Goal: Answer question/provide support: Share knowledge or assist other users

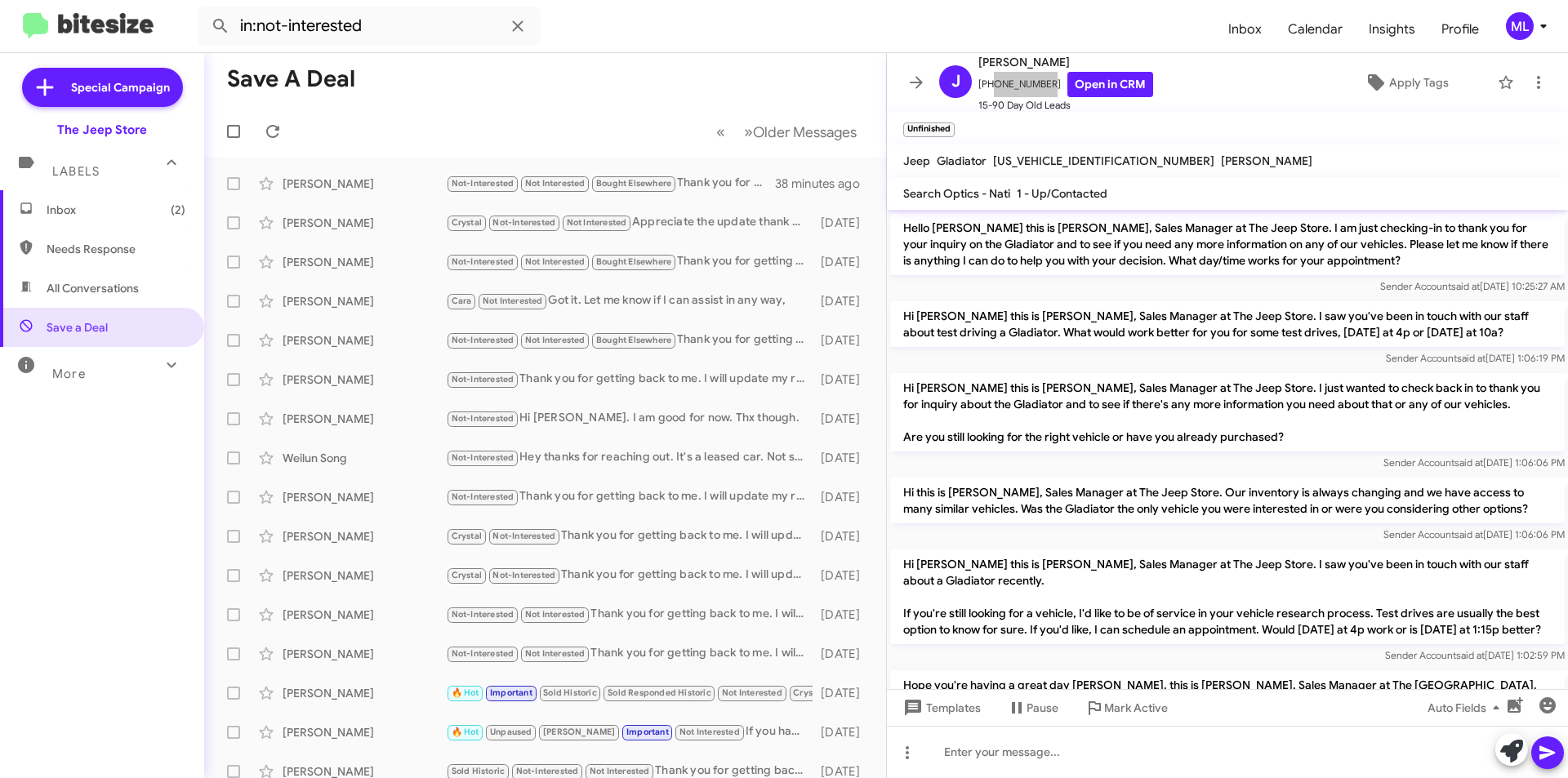
scroll to position [689, 0]
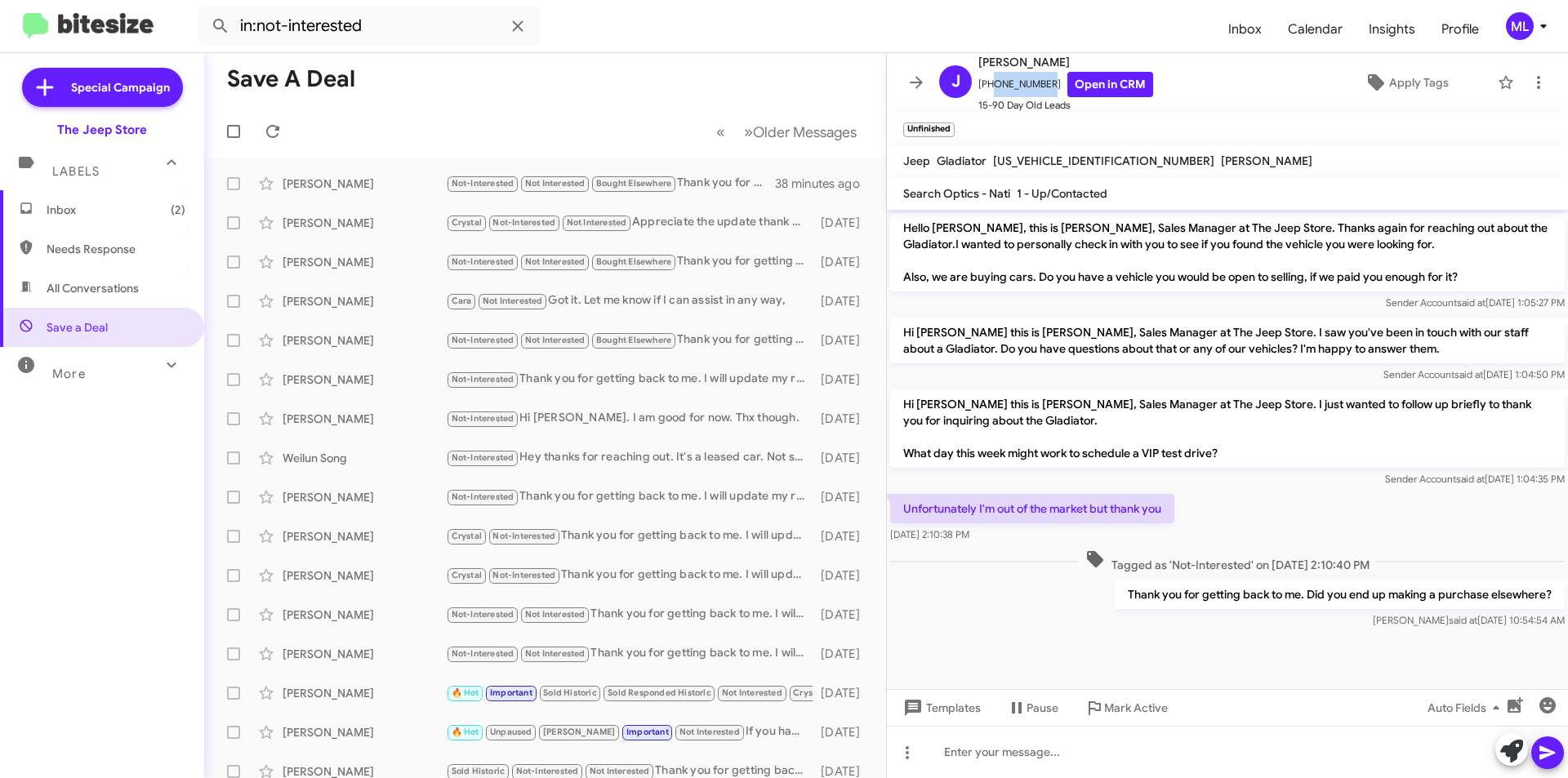
click at [133, 197] on span "Inbox (2)" at bounding box center [102, 210] width 204 height 39
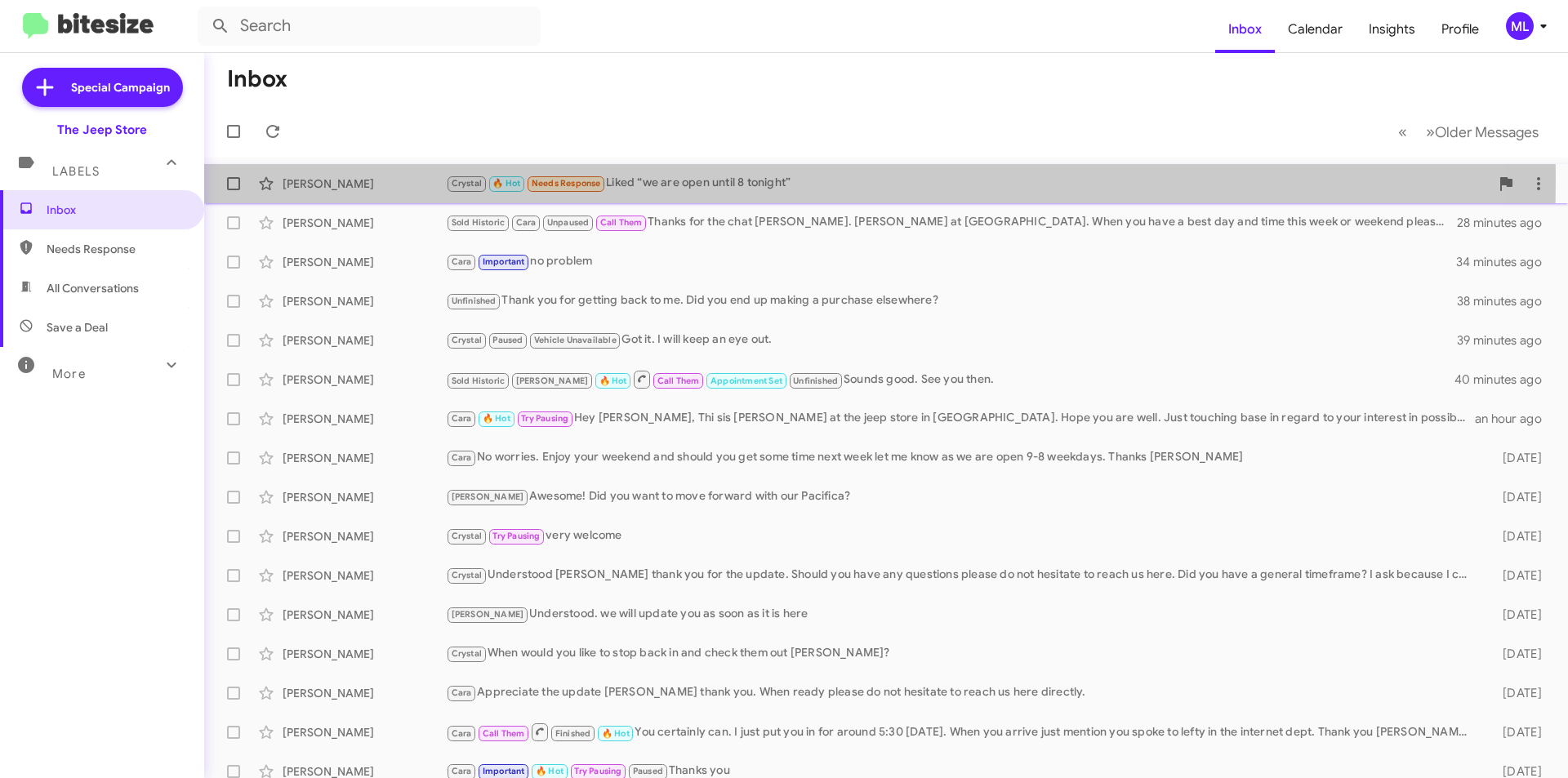
click at [700, 180] on div "Crystal 🔥 Hot Needs Response Liked “we are open until 8 tonight”" at bounding box center [967, 183] width 1044 height 19
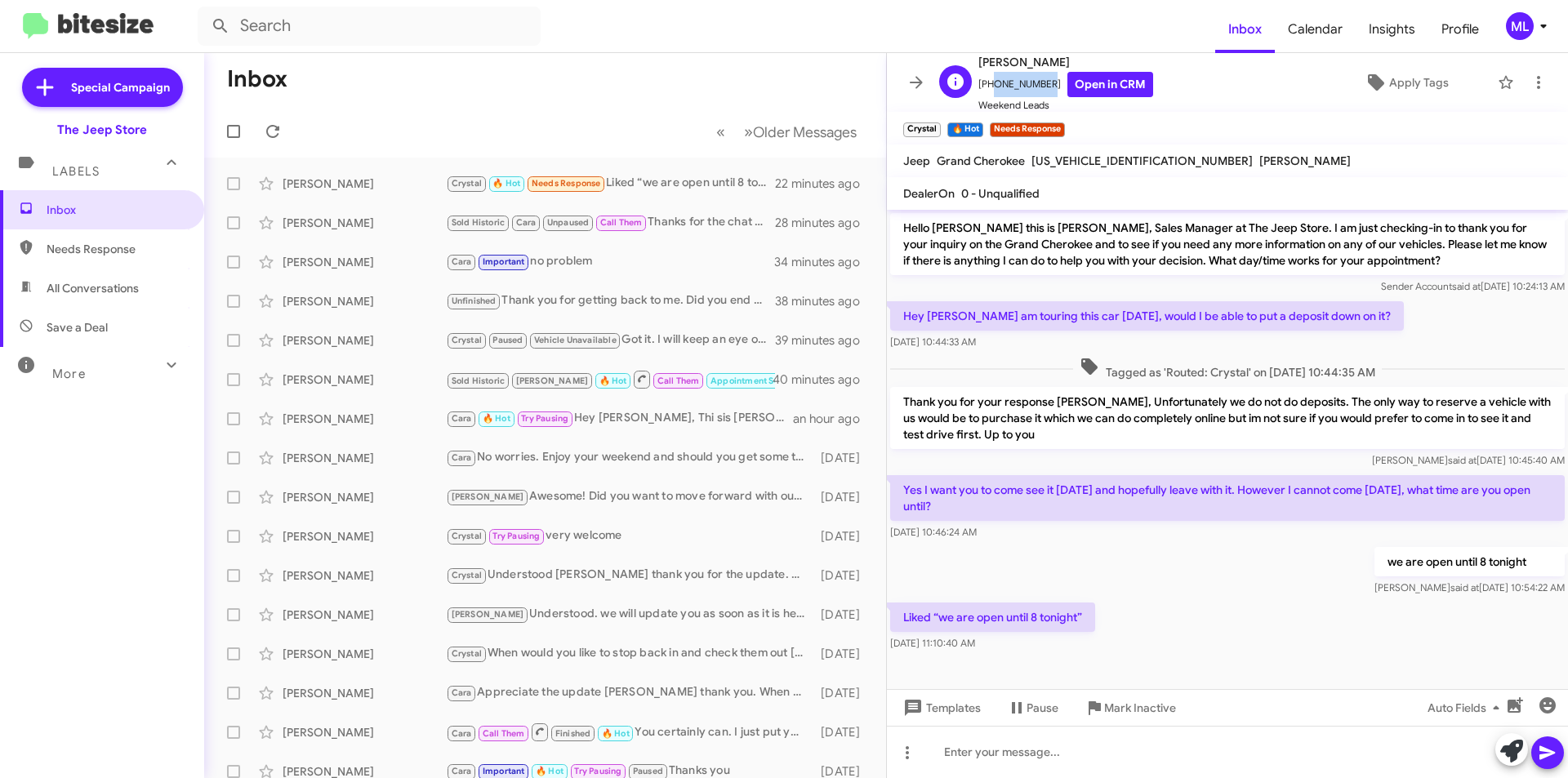
drag, startPoint x: 1040, startPoint y: 87, endPoint x: 989, endPoint y: 86, distance: 51.0
click at [989, 86] on span "[PHONE_NUMBER] Open in CRM" at bounding box center [1065, 85] width 174 height 26
copy span "7325985966"
click at [1062, 124] on span "×" at bounding box center [1062, 121] width 13 height 20
click at [1413, 83] on span "Apply Tags" at bounding box center [1419, 82] width 60 height 29
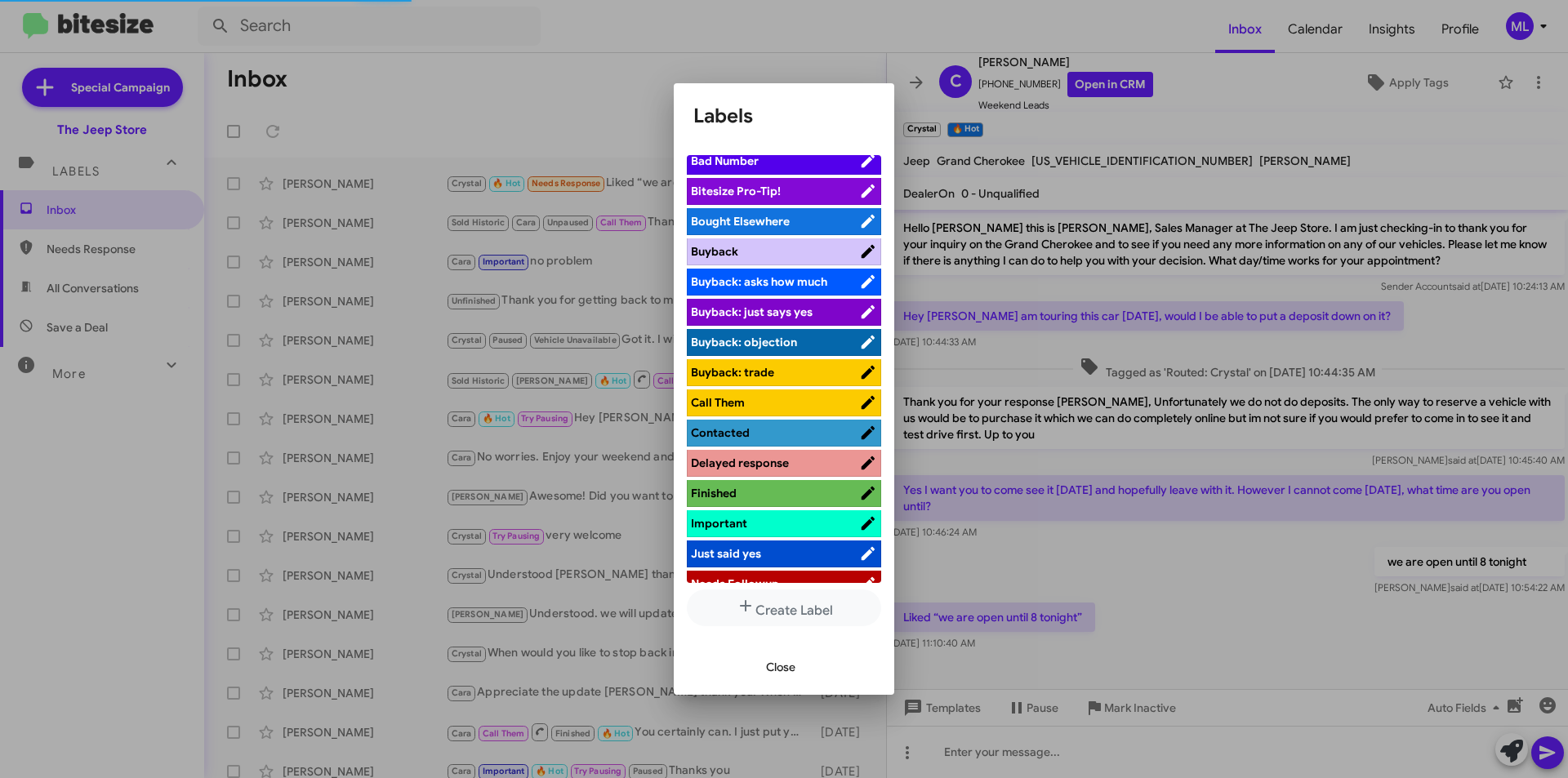
scroll to position [327, 0]
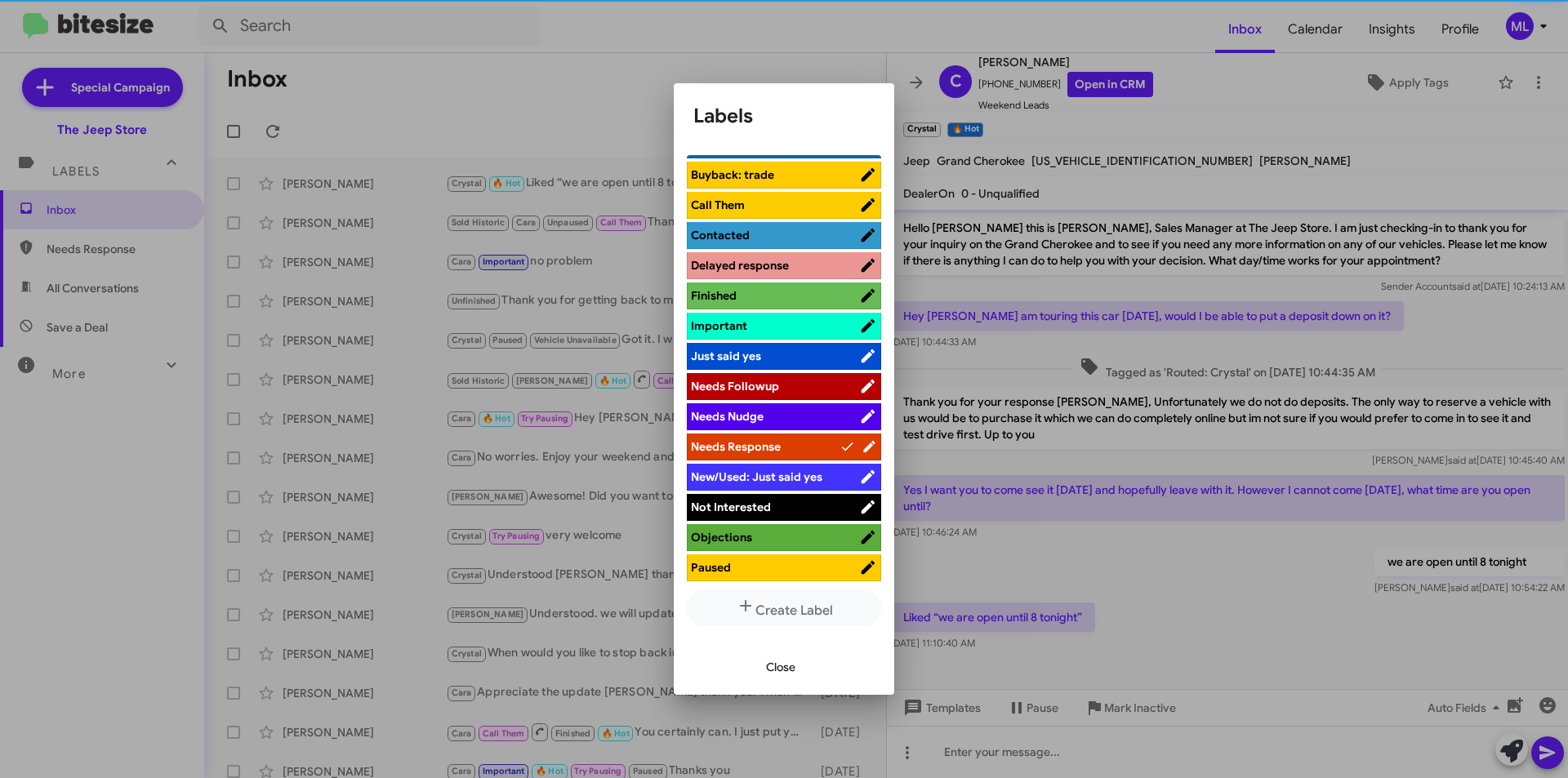
click at [793, 500] on span "Not Interested" at bounding box center [775, 507] width 168 height 16
click at [793, 500] on span "Not Interested" at bounding box center [765, 507] width 149 height 16
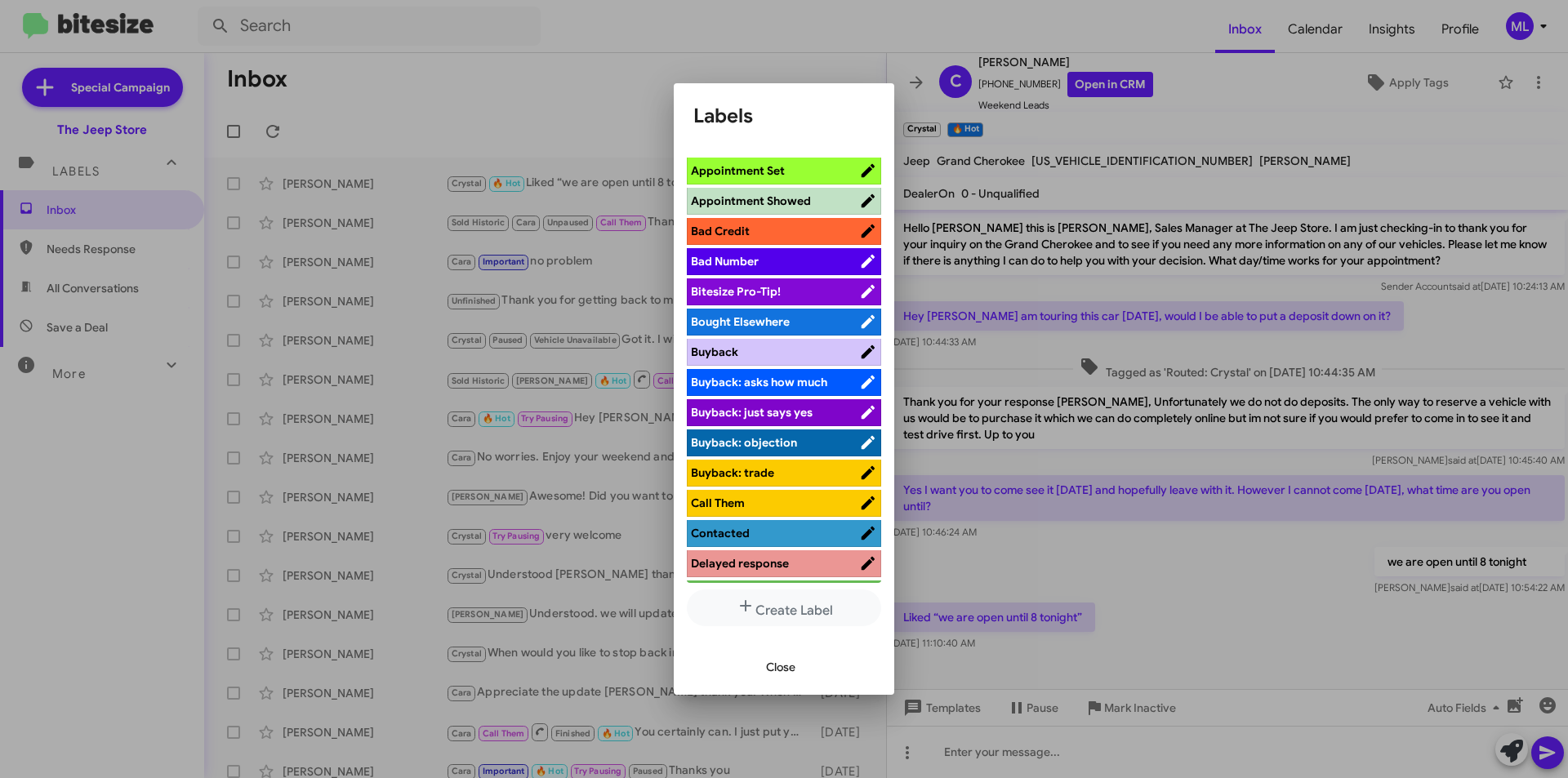
scroll to position [0, 0]
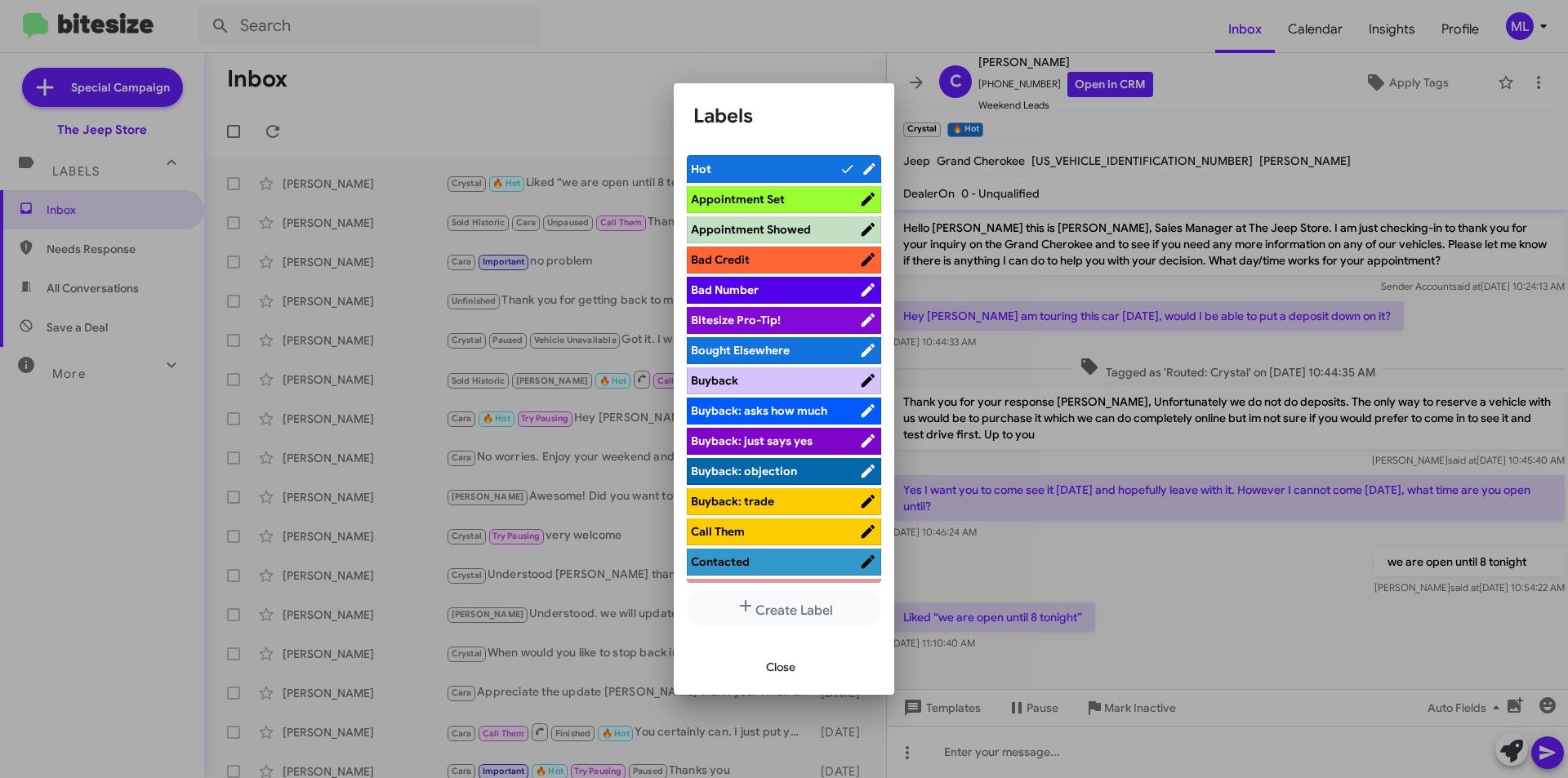
click at [782, 192] on span "Appointment Set" at bounding box center [738, 198] width 94 height 15
click at [799, 666] on button "Close" at bounding box center [781, 667] width 56 height 29
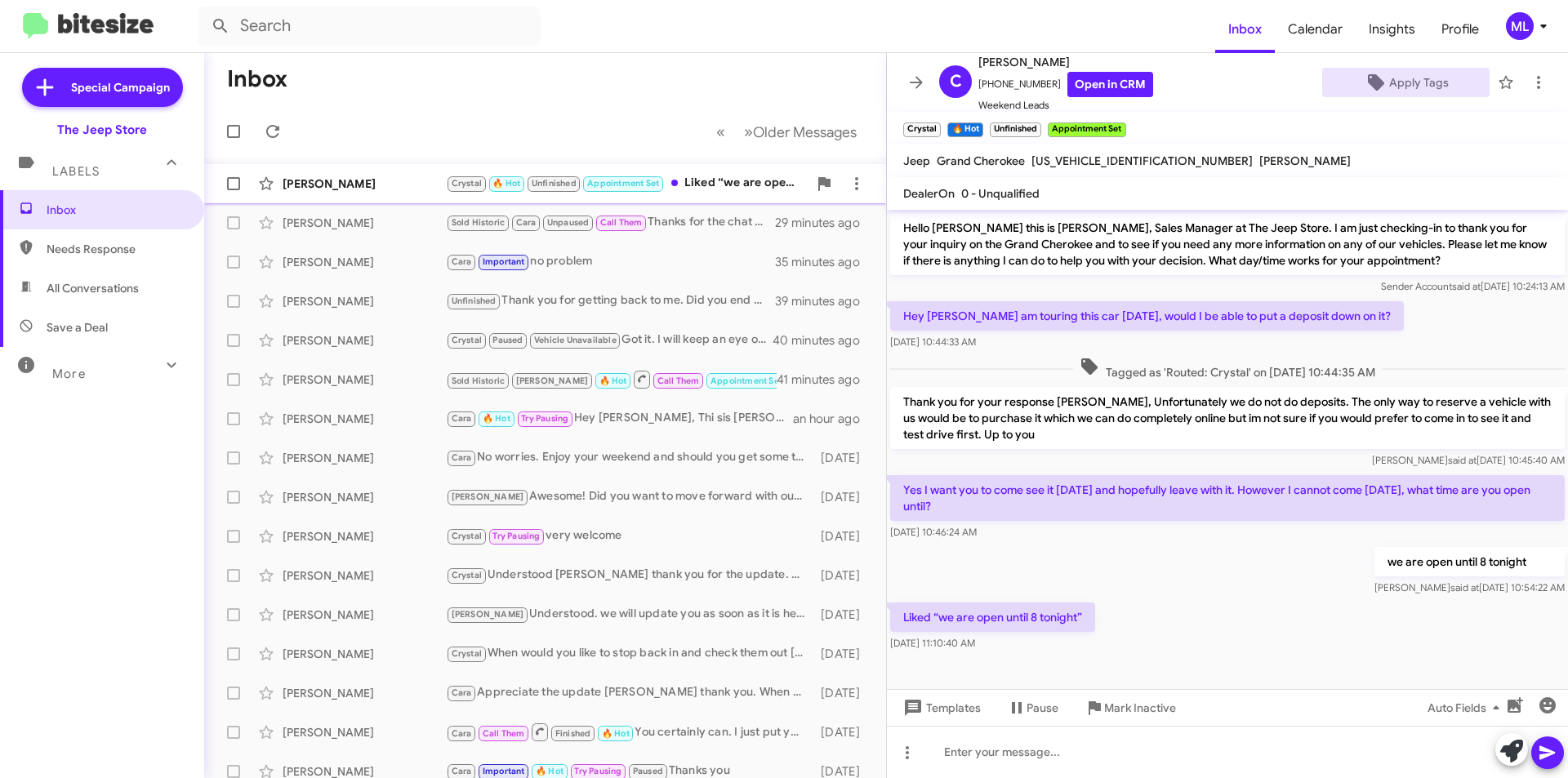
click at [716, 181] on div "Crystal 🔥 Hot Unfinished Appointment Set Liked “we are open until 8 tonight”" at bounding box center [626, 183] width 362 height 19
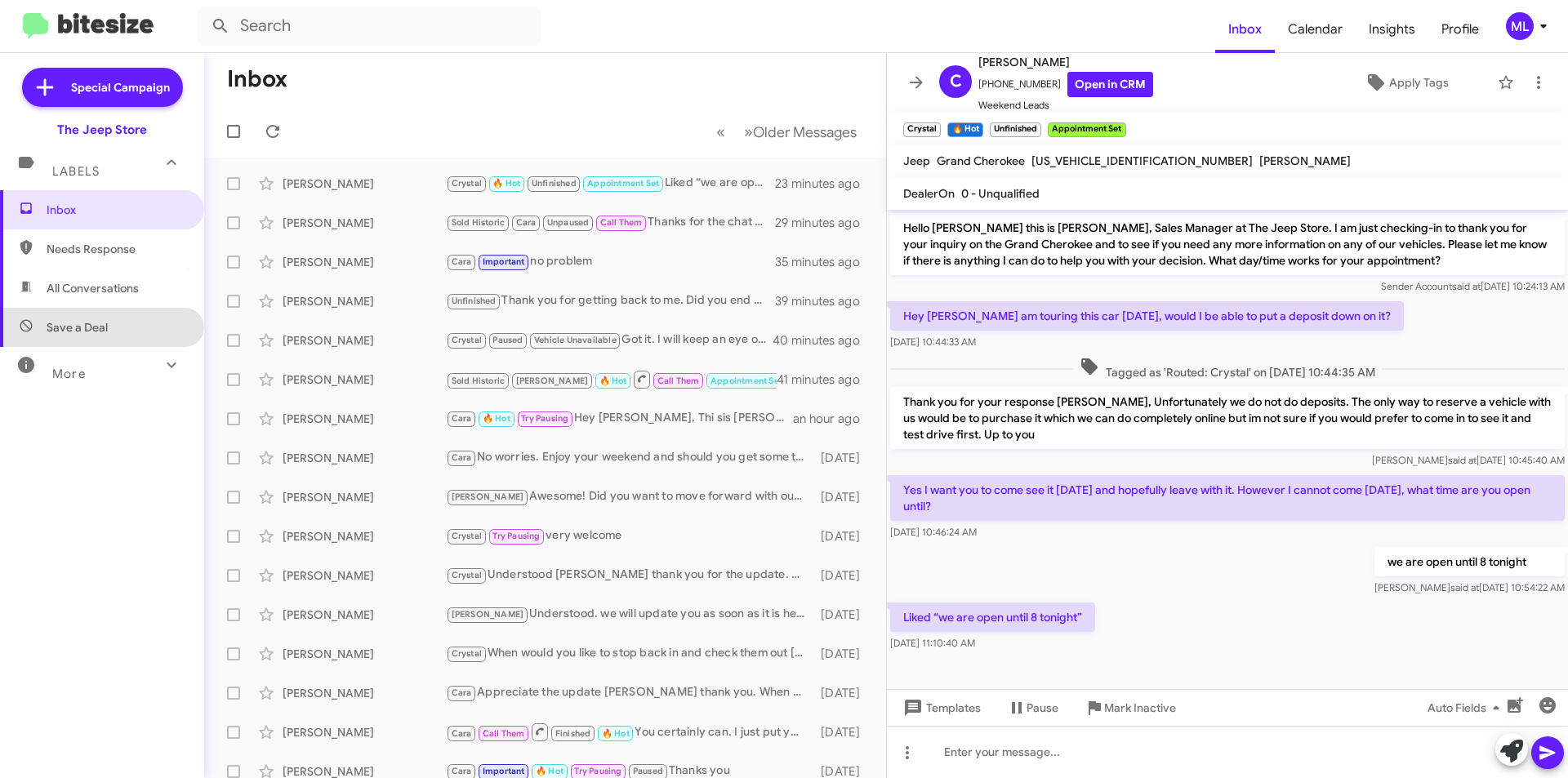
click at [173, 341] on span "Save a Deal" at bounding box center [102, 327] width 204 height 39
type input "in:not-interested"
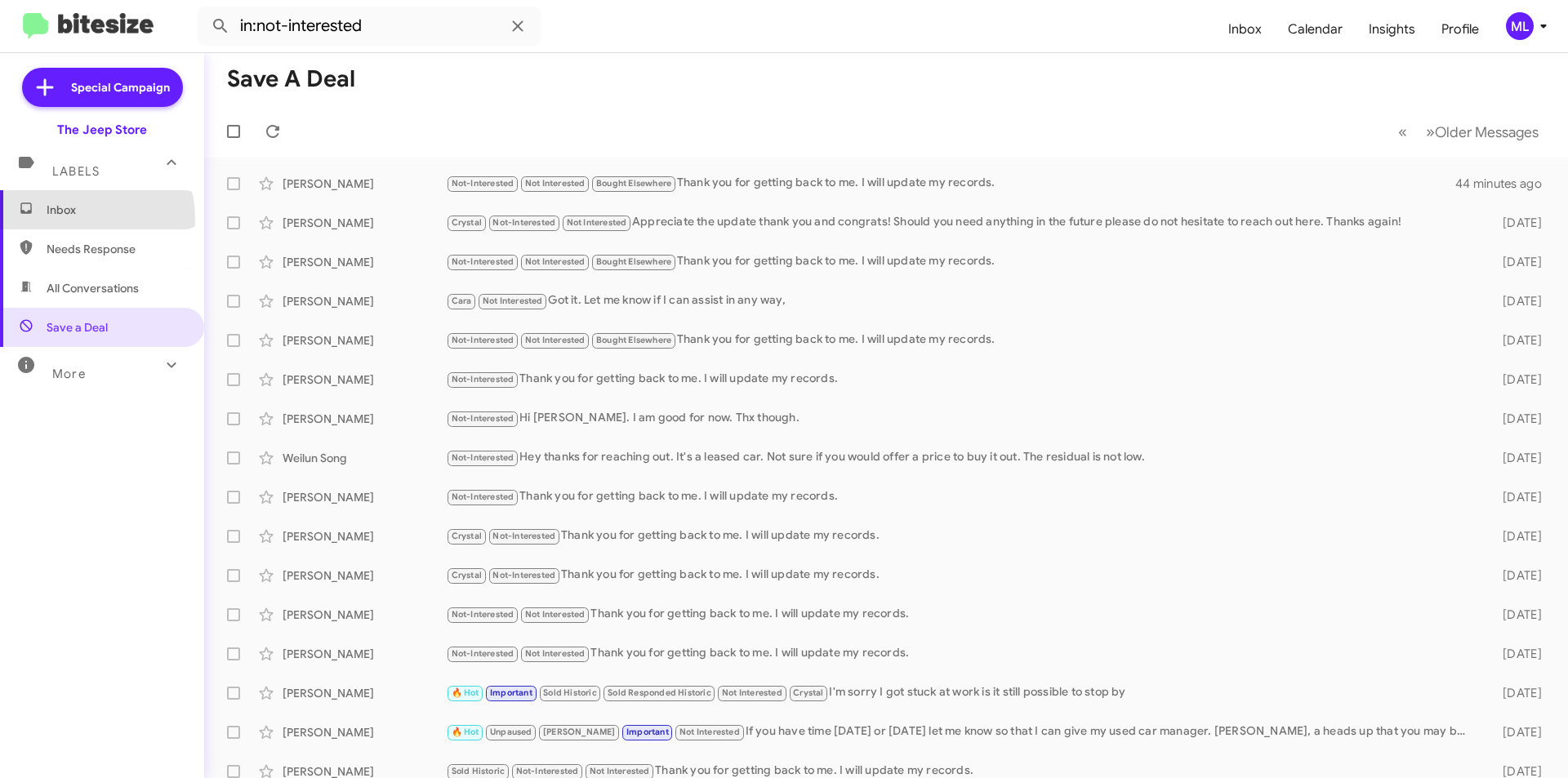
click at [84, 218] on span "Inbox" at bounding box center [102, 210] width 204 height 39
